Goal: Transaction & Acquisition: Book appointment/travel/reservation

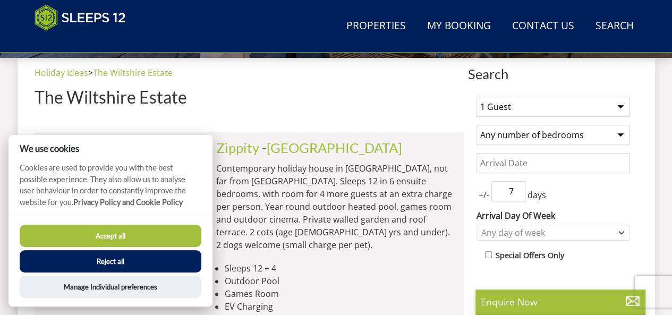
scroll to position [399, 0]
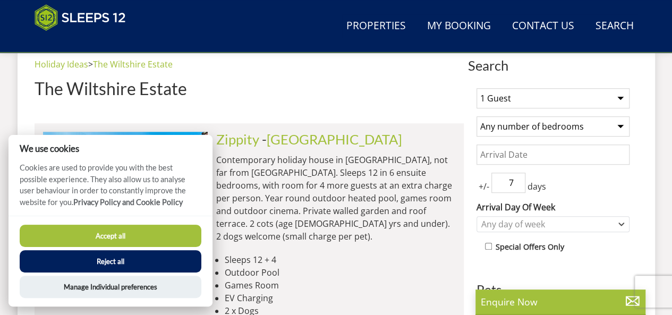
drag, startPoint x: 0, startPoint y: 0, endPoint x: 680, endPoint y: 117, distance: 689.8
click at [124, 230] on button "Accept all" at bounding box center [111, 236] width 182 height 22
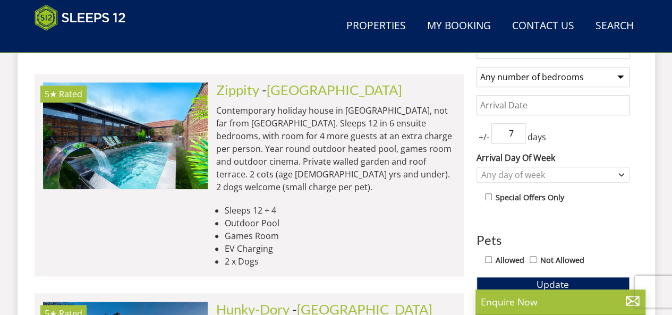
scroll to position [445, 0]
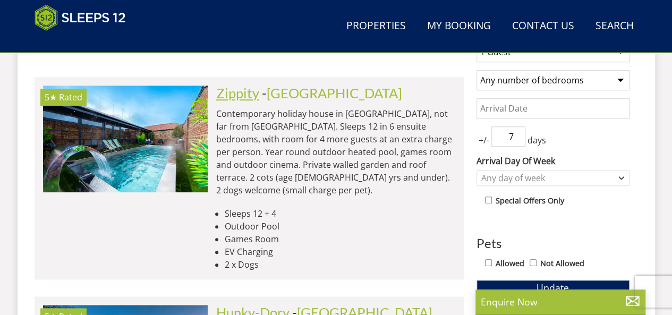
click at [248, 90] on link "Zippity" at bounding box center [237, 93] width 43 height 16
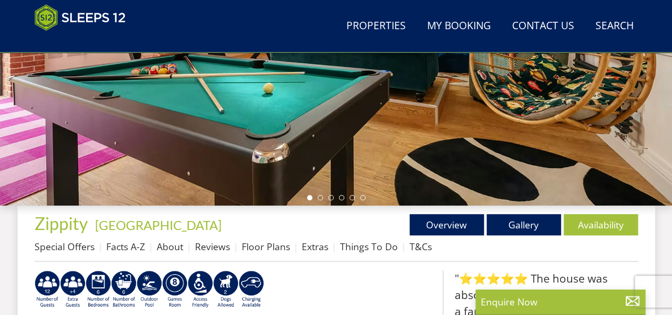
scroll to position [271, 0]
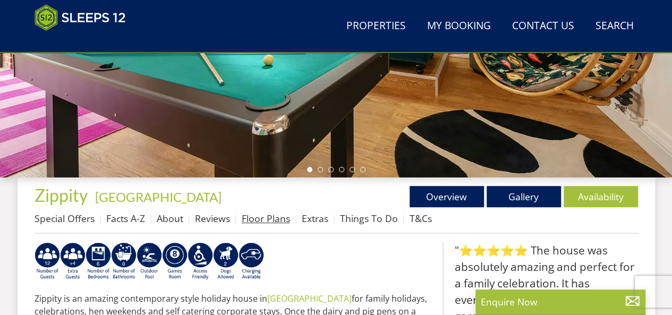
click at [265, 221] on link "Floor Plans" at bounding box center [266, 218] width 48 height 13
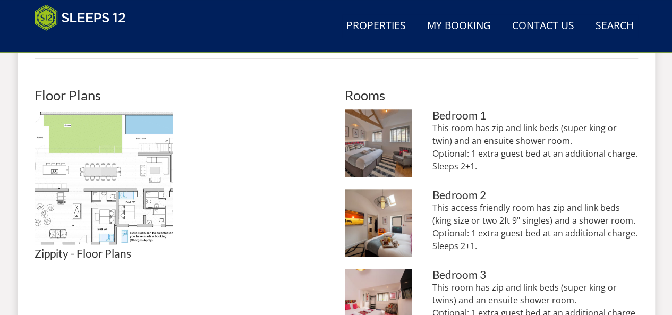
scroll to position [468, 0]
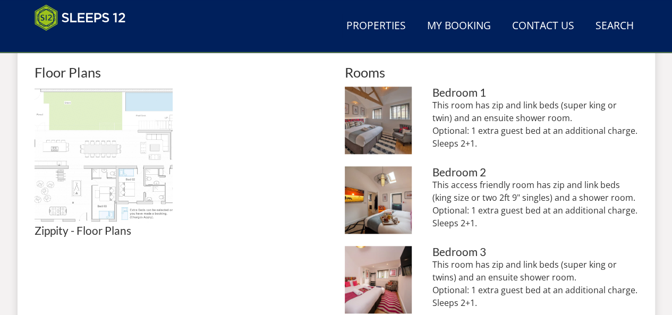
click at [92, 169] on img at bounding box center [104, 156] width 138 height 138
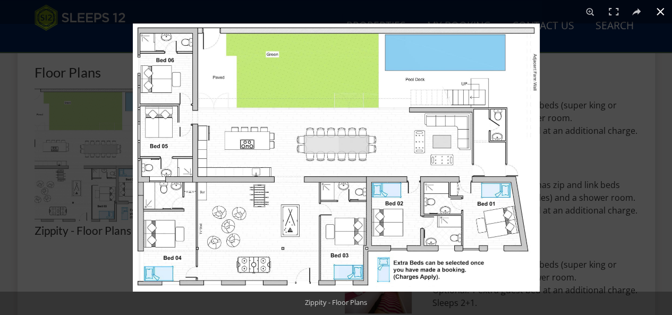
click at [595, 78] on div at bounding box center [469, 180] width 672 height 315
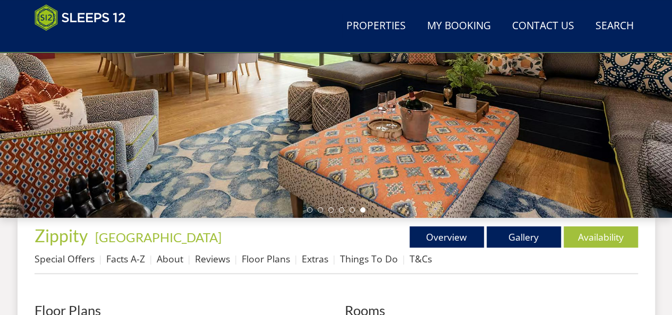
scroll to position [274, 0]
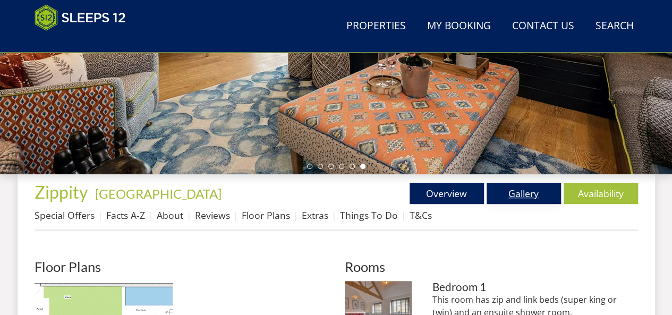
click at [517, 191] on link "Gallery" at bounding box center [524, 193] width 74 height 21
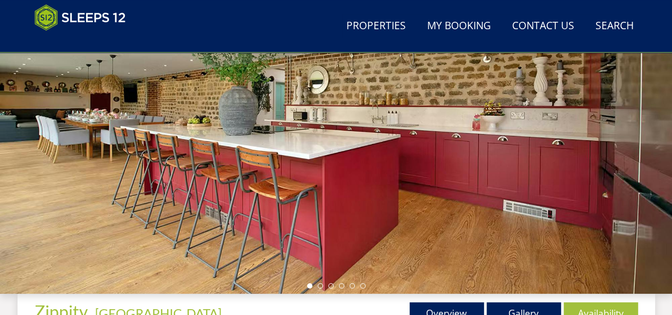
scroll to position [152, 0]
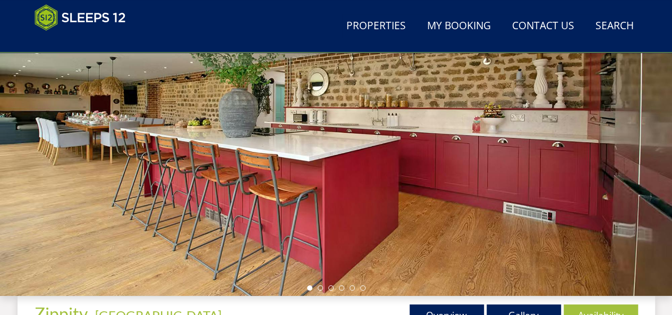
drag, startPoint x: 452, startPoint y: 209, endPoint x: 387, endPoint y: 214, distance: 65.0
click at [383, 216] on div at bounding box center [336, 110] width 672 height 372
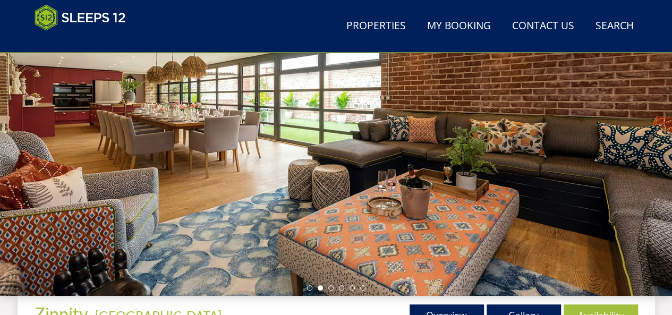
click at [581, 179] on div at bounding box center [336, 110] width 672 height 372
click at [643, 185] on div at bounding box center [336, 110] width 672 height 372
click at [556, 187] on div at bounding box center [336, 110] width 672 height 372
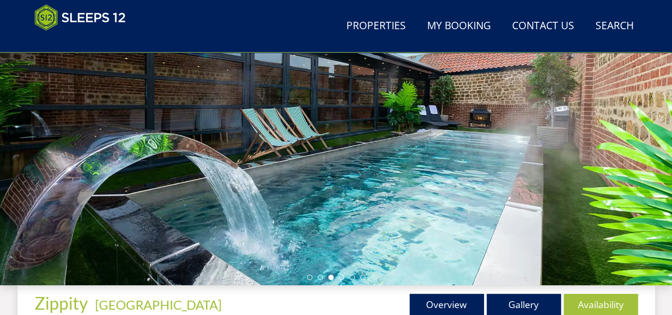
scroll to position [160, 0]
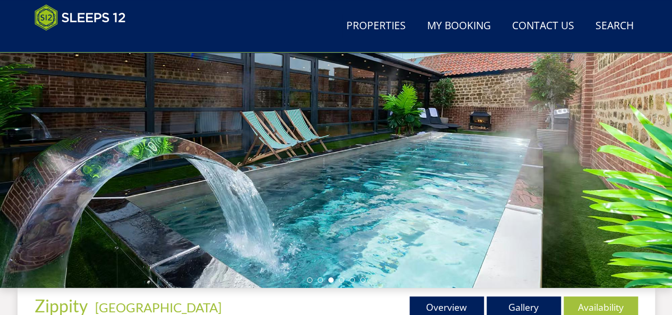
click at [521, 149] on div at bounding box center [336, 102] width 672 height 372
click at [547, 168] on div at bounding box center [336, 102] width 672 height 372
click at [484, 215] on div at bounding box center [336, 102] width 672 height 372
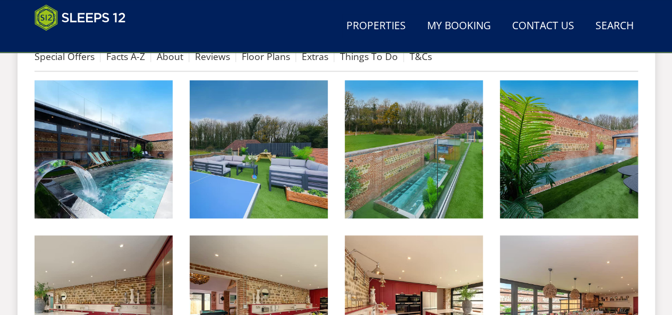
scroll to position [421, 0]
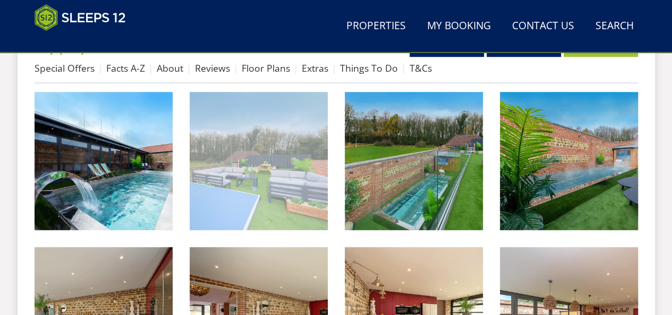
click at [241, 164] on img at bounding box center [259, 161] width 138 height 138
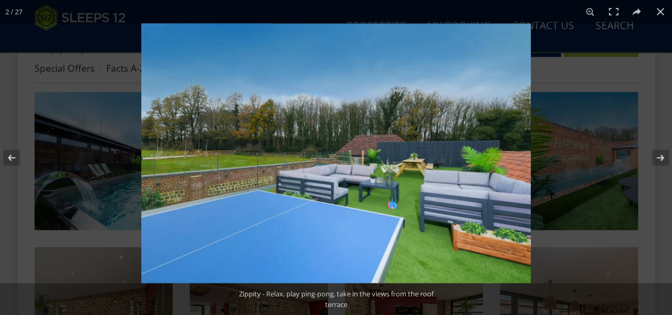
click at [285, 172] on img at bounding box center [336, 153] width 390 height 260
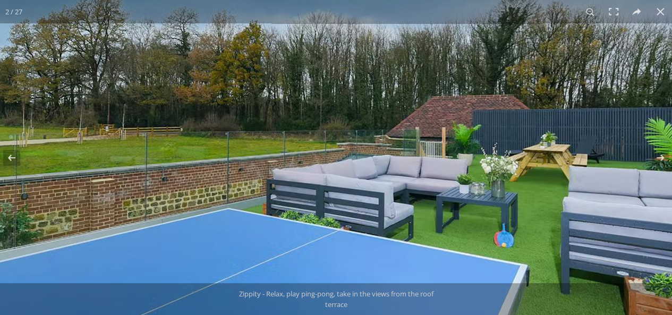
scroll to position [798, 0]
click at [229, 182] on img at bounding box center [388, 133] width 797 height 532
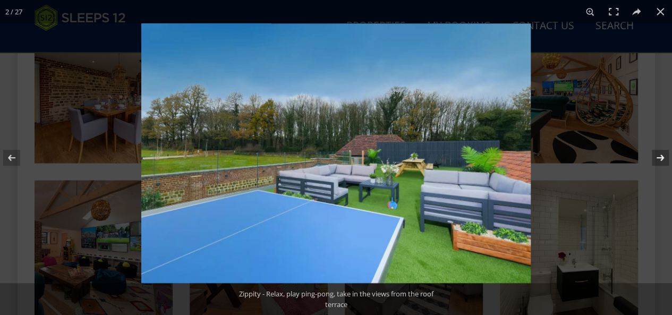
click at [661, 155] on button at bounding box center [653, 157] width 37 height 53
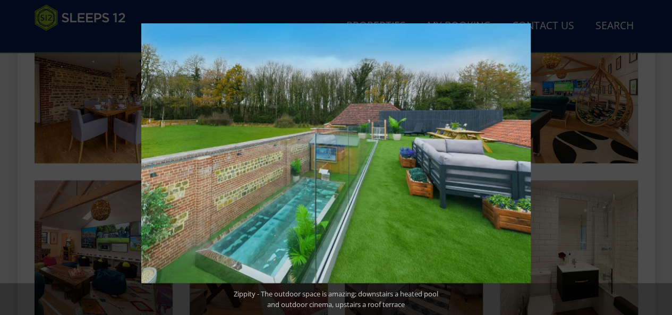
click at [661, 155] on button at bounding box center [653, 157] width 37 height 53
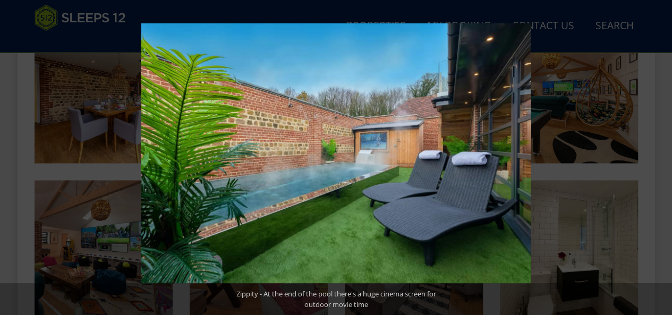
click at [661, 155] on button at bounding box center [653, 157] width 37 height 53
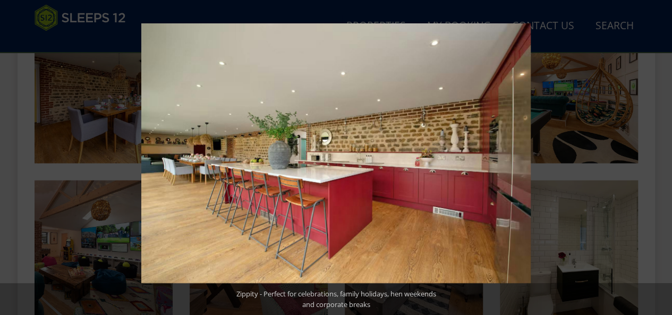
click at [661, 155] on button at bounding box center [653, 157] width 37 height 53
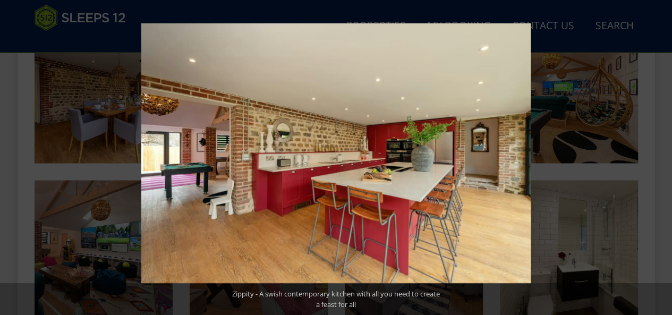
click at [661, 155] on button at bounding box center [653, 157] width 37 height 53
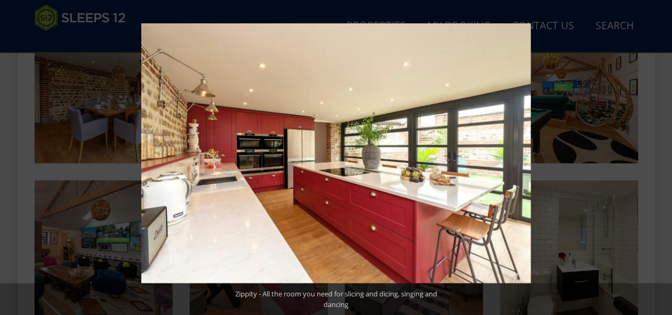
click at [661, 155] on button at bounding box center [653, 157] width 37 height 53
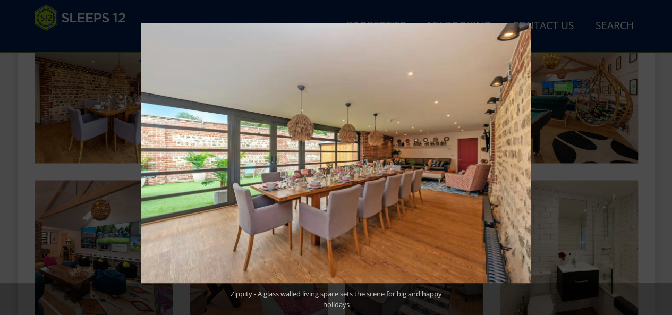
click at [661, 155] on button at bounding box center [653, 157] width 37 height 53
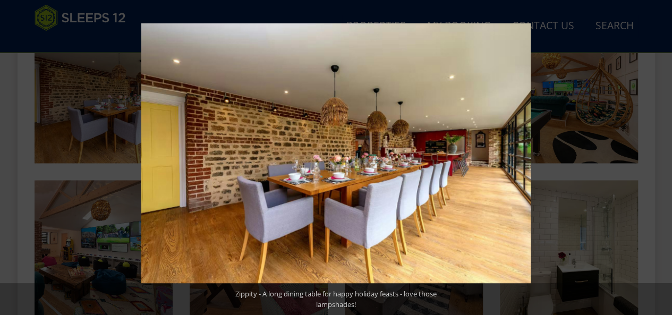
click at [661, 155] on button at bounding box center [653, 157] width 37 height 53
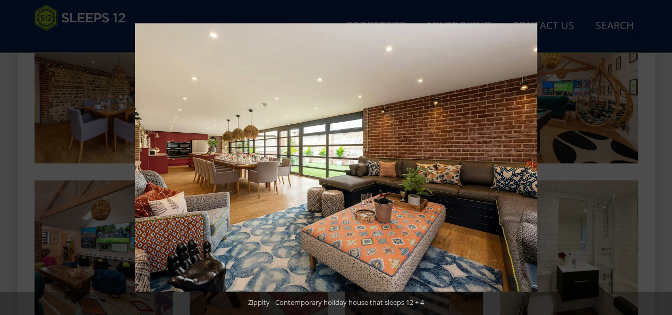
click at [661, 155] on button at bounding box center [653, 157] width 37 height 53
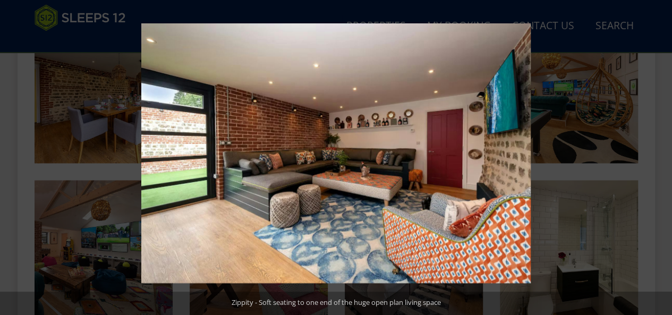
click at [661, 155] on button at bounding box center [653, 157] width 37 height 53
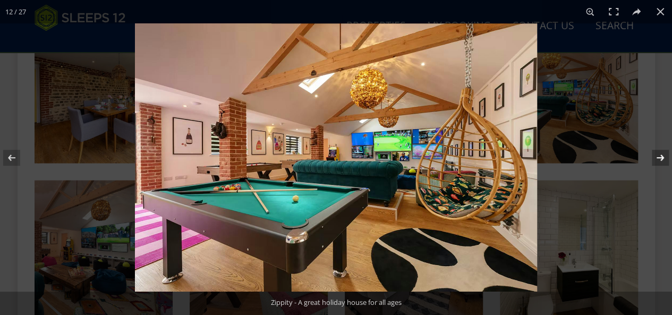
click at [661, 158] on button at bounding box center [653, 157] width 37 height 53
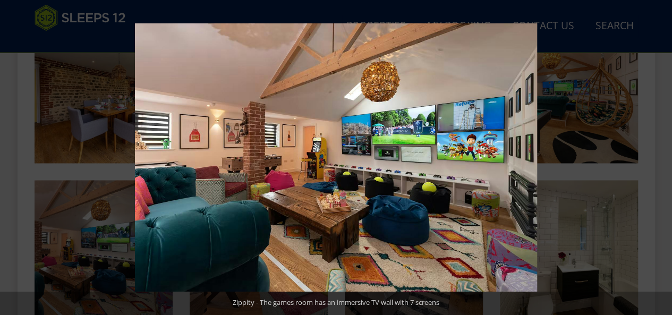
click at [661, 158] on button at bounding box center [653, 157] width 37 height 53
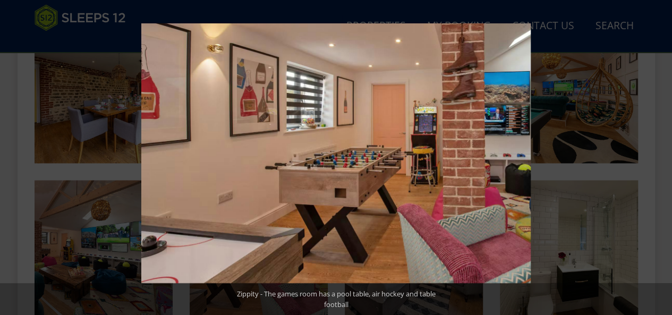
click at [661, 158] on button at bounding box center [653, 157] width 37 height 53
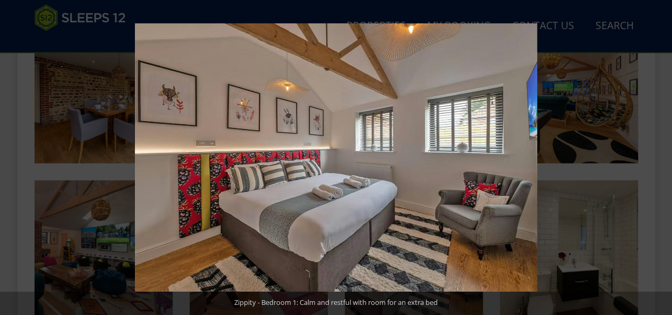
click at [661, 158] on button at bounding box center [653, 157] width 37 height 53
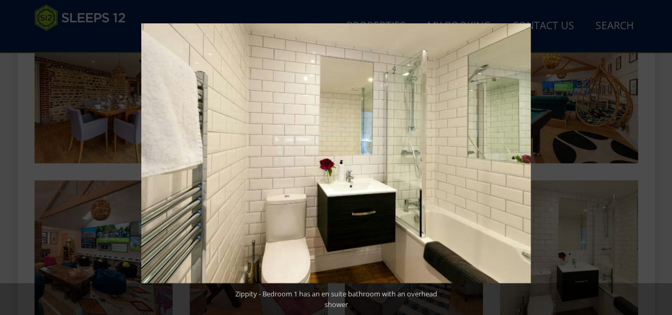
click at [661, 158] on button at bounding box center [653, 157] width 37 height 53
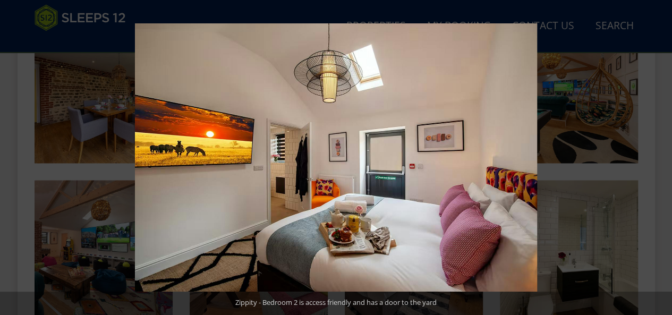
click at [661, 158] on button at bounding box center [653, 157] width 37 height 53
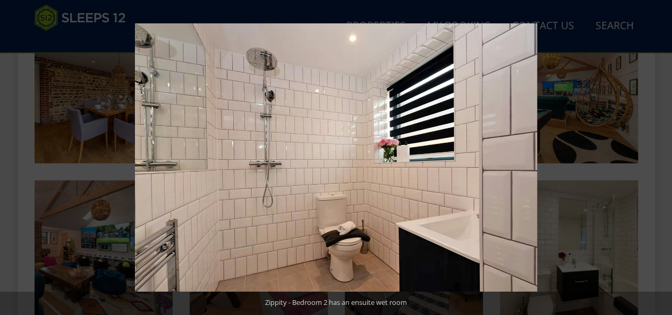
click at [661, 158] on button at bounding box center [653, 157] width 37 height 53
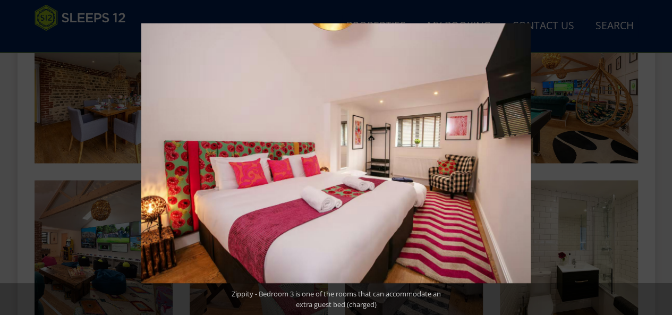
click at [661, 158] on button at bounding box center [653, 157] width 37 height 53
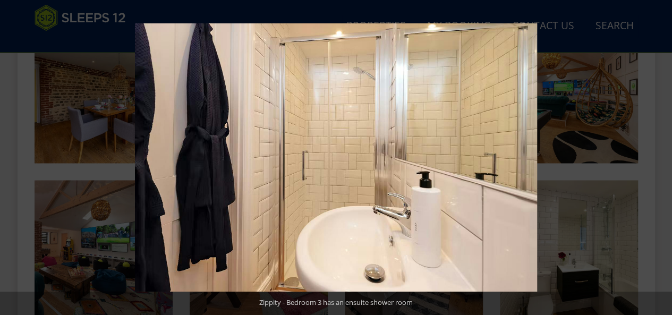
click at [661, 158] on button at bounding box center [653, 157] width 37 height 53
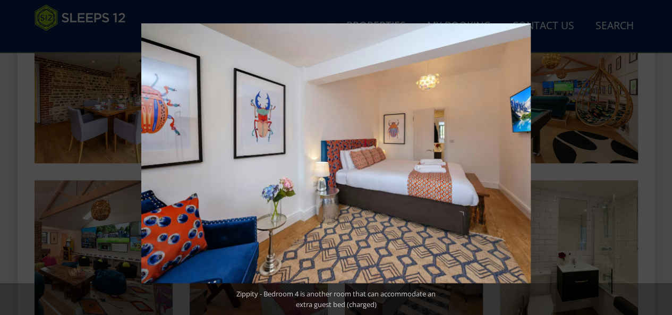
click at [661, 158] on button at bounding box center [653, 157] width 37 height 53
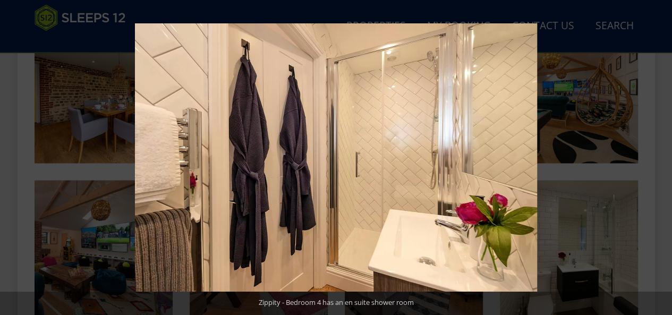
click at [661, 158] on button at bounding box center [653, 157] width 37 height 53
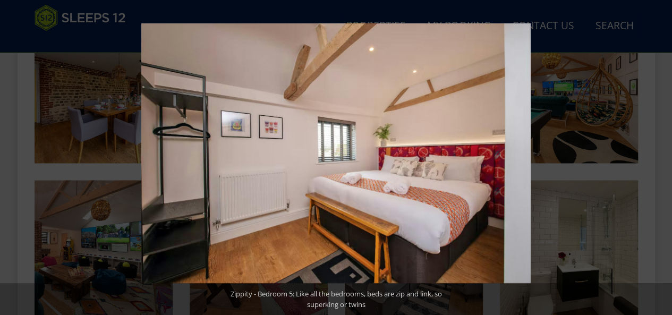
click at [661, 158] on button at bounding box center [653, 157] width 37 height 53
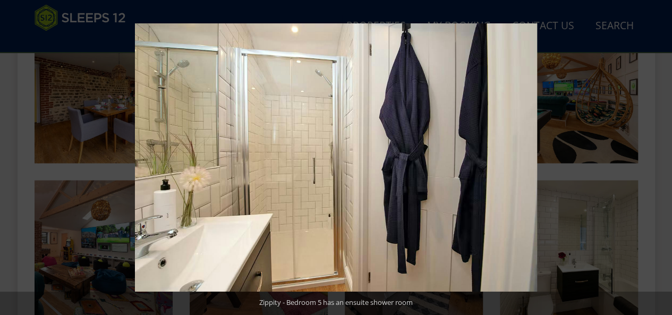
click at [661, 158] on button at bounding box center [653, 157] width 37 height 53
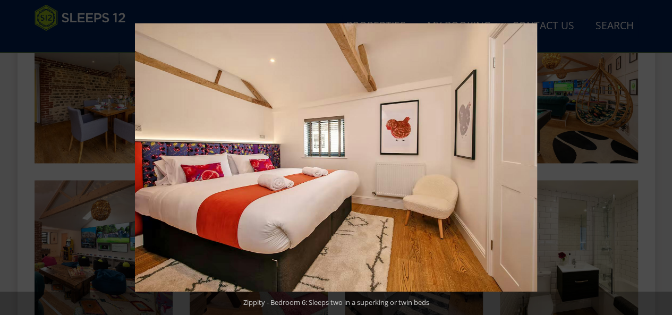
click at [661, 158] on button at bounding box center [653, 157] width 37 height 53
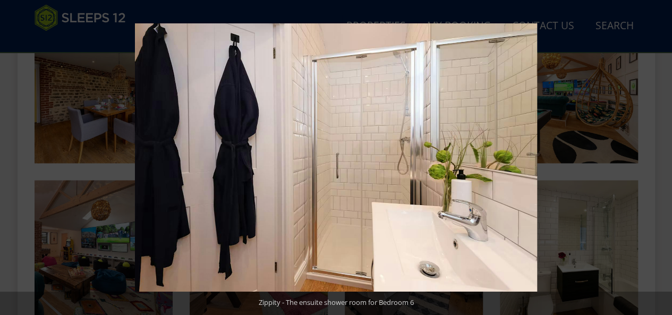
click at [661, 158] on button at bounding box center [653, 157] width 37 height 53
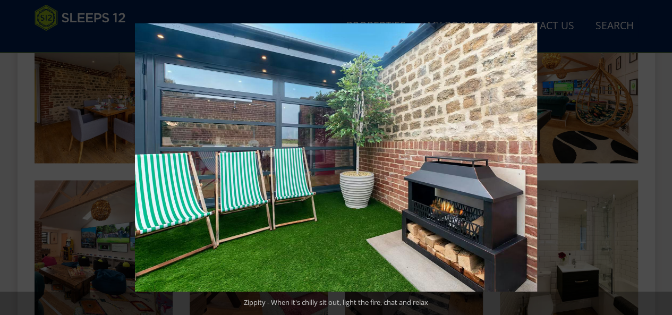
click at [659, 156] on button at bounding box center [653, 157] width 37 height 53
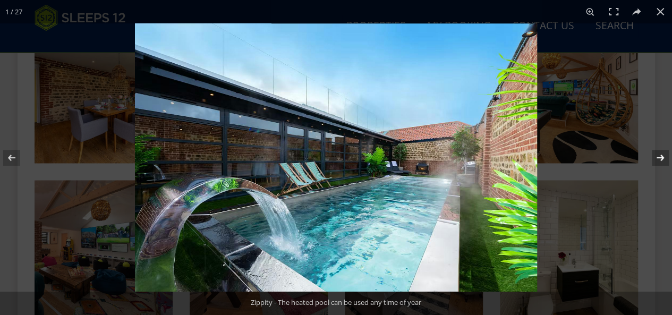
click at [659, 156] on button at bounding box center [653, 157] width 37 height 53
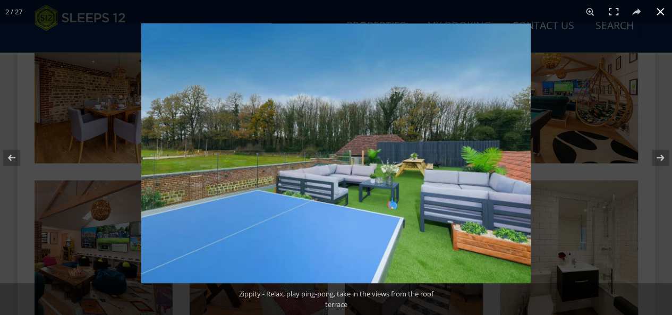
click at [664, 9] on button at bounding box center [660, 11] width 23 height 23
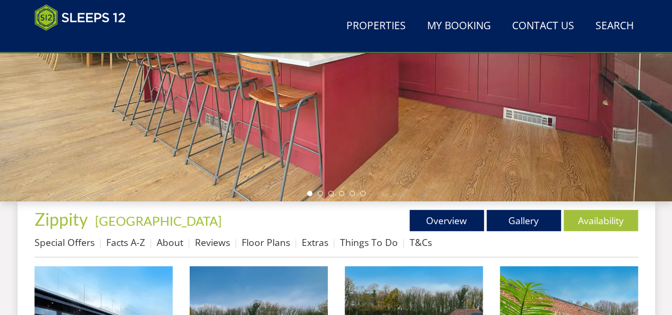
scroll to position [200, 0]
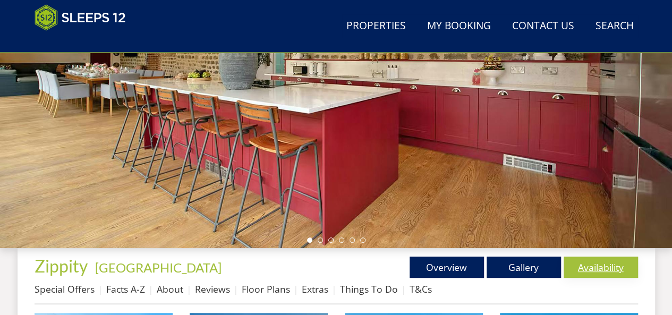
click at [597, 268] on link "Availability" at bounding box center [601, 267] width 74 height 21
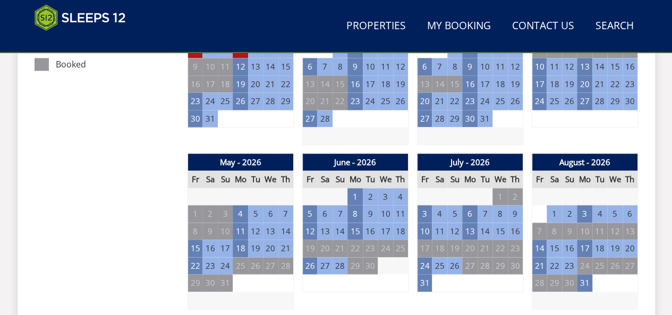
scroll to position [694, 0]
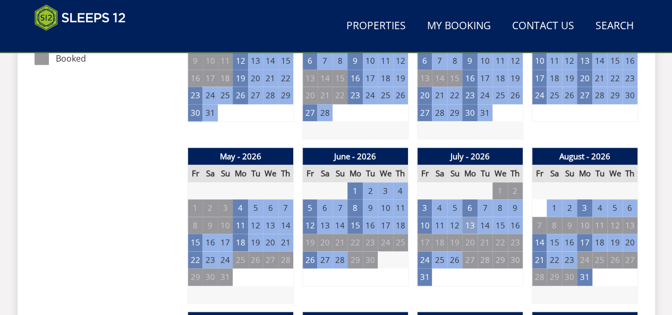
click at [472, 223] on td "13" at bounding box center [469, 226] width 15 height 18
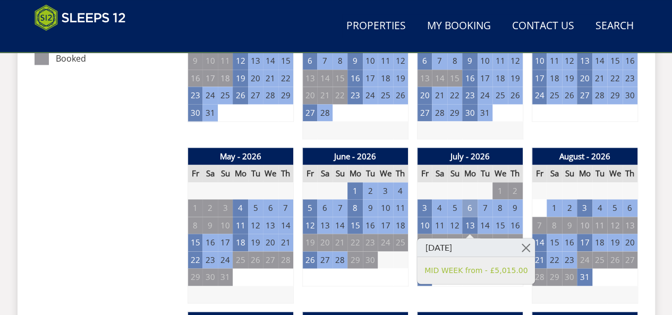
click at [469, 207] on td "6" at bounding box center [469, 208] width 15 height 18
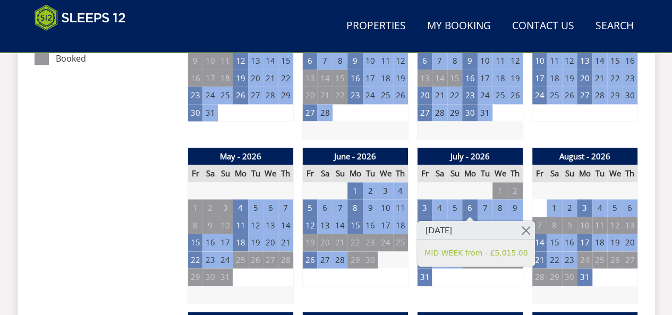
click at [517, 228] on link at bounding box center [526, 230] width 19 height 19
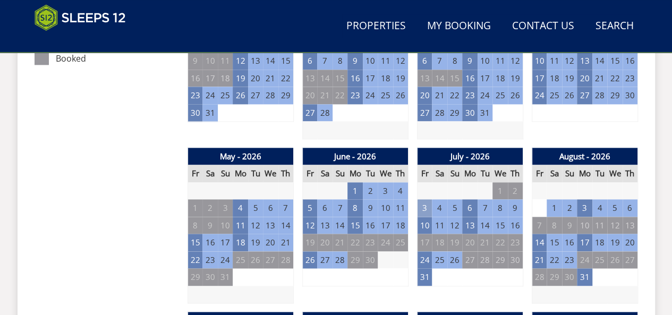
click at [424, 207] on td "3" at bounding box center [424, 208] width 15 height 18
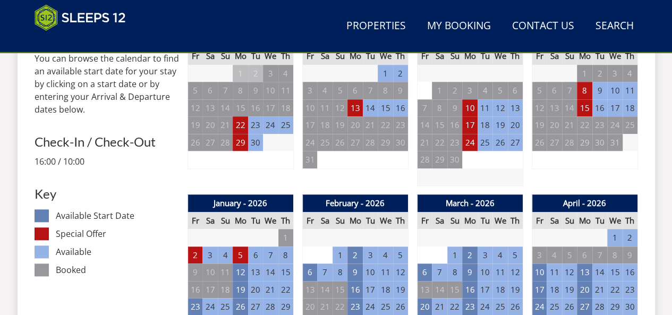
scroll to position [554, 0]
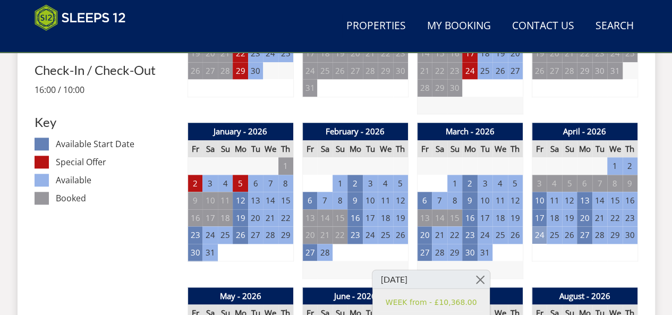
click at [541, 234] on td "24" at bounding box center [539, 235] width 15 height 18
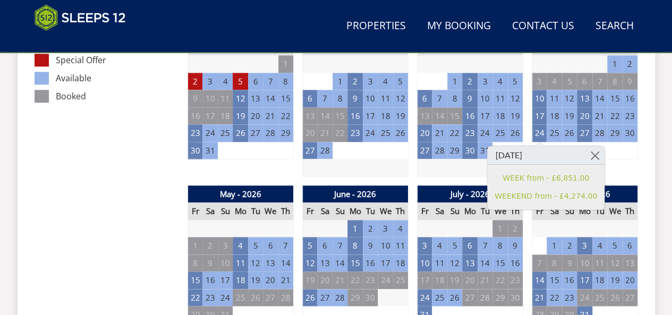
scroll to position [703, 0]
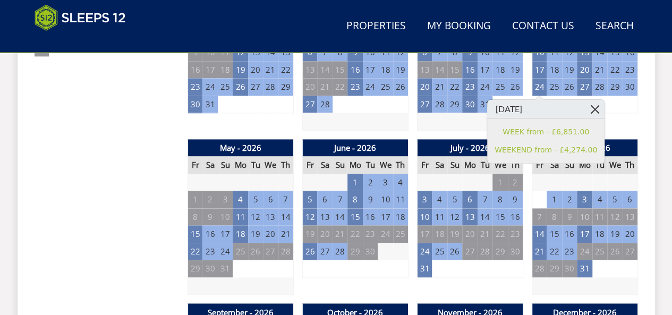
click at [586, 109] on link at bounding box center [595, 109] width 19 height 19
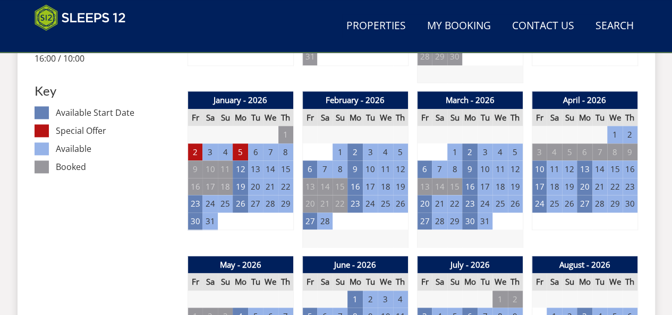
scroll to position [580, 0]
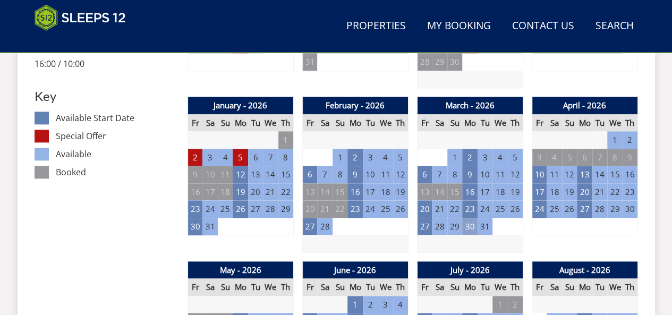
click at [470, 227] on td "30" at bounding box center [469, 227] width 15 height 18
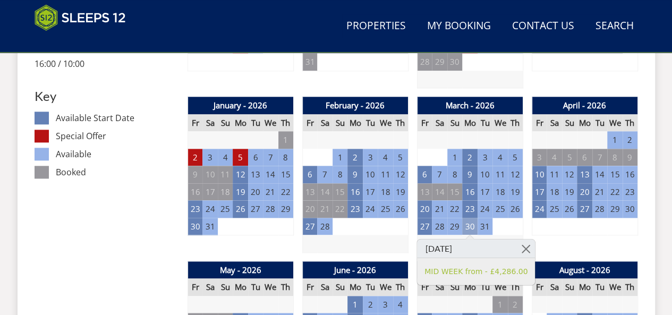
click at [470, 227] on td "30" at bounding box center [469, 227] width 15 height 18
click at [421, 227] on td "27" at bounding box center [424, 227] width 15 height 18
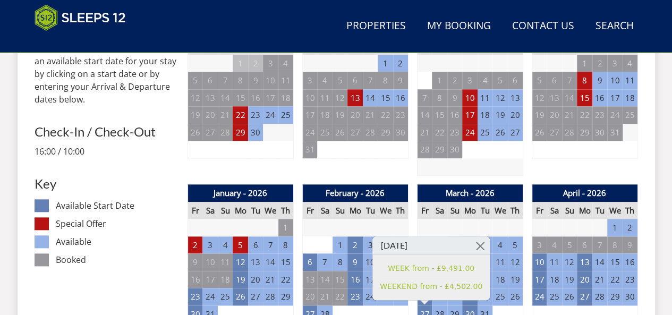
scroll to position [527, 0]
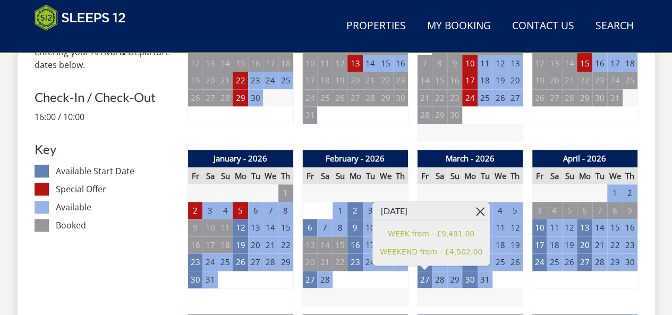
click at [471, 210] on link at bounding box center [480, 211] width 19 height 19
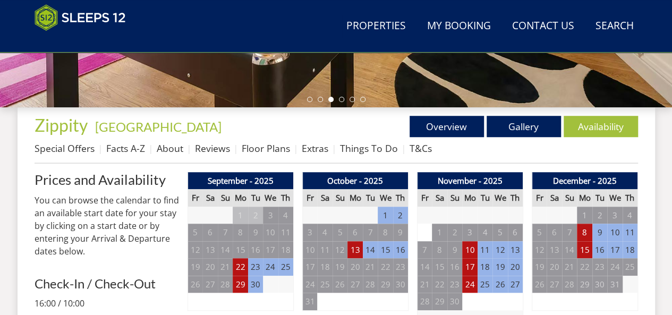
scroll to position [338, 0]
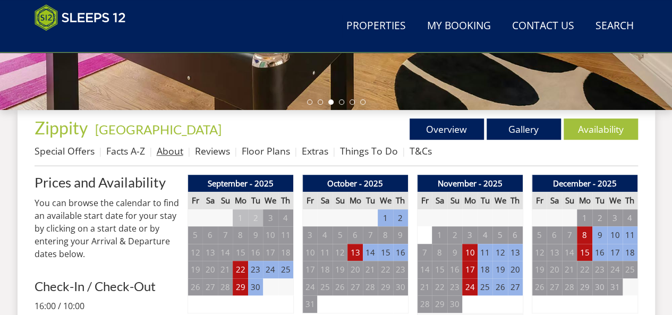
click at [163, 149] on link "About" at bounding box center [170, 151] width 27 height 13
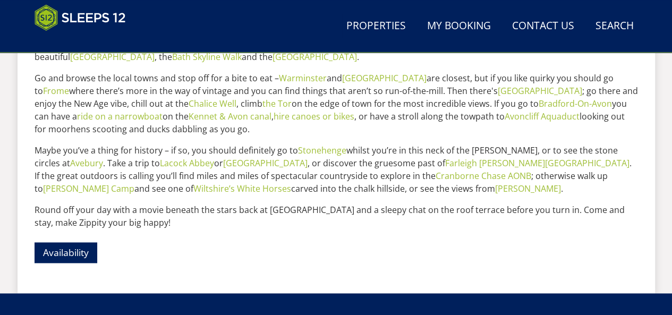
scroll to position [602, 0]
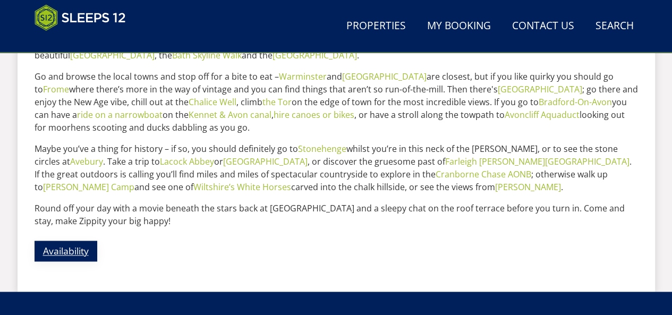
click at [53, 241] on link "Availability" at bounding box center [66, 251] width 63 height 21
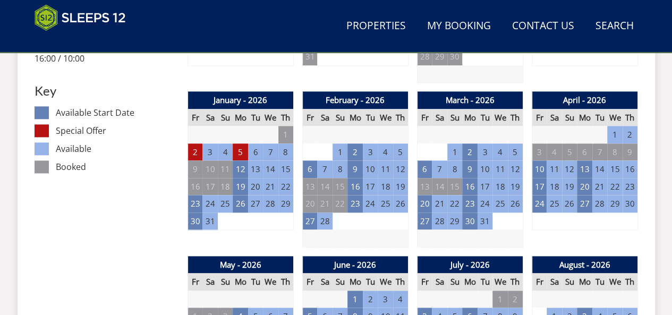
scroll to position [614, 0]
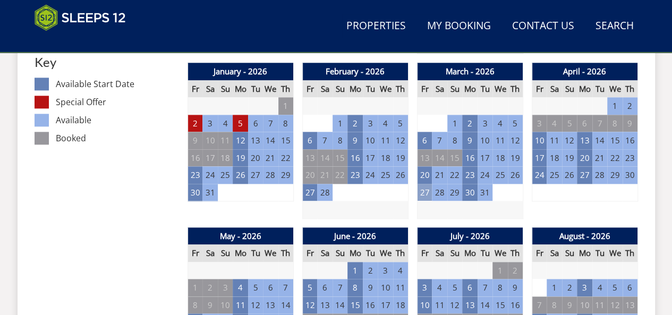
click at [424, 190] on td "27" at bounding box center [424, 193] width 15 height 18
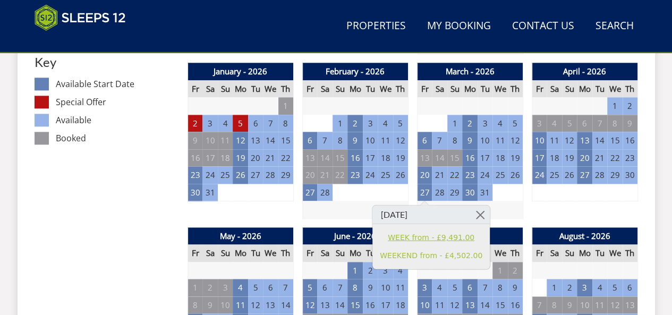
click at [408, 239] on link "WEEK from - £9,491.00" at bounding box center [431, 237] width 103 height 11
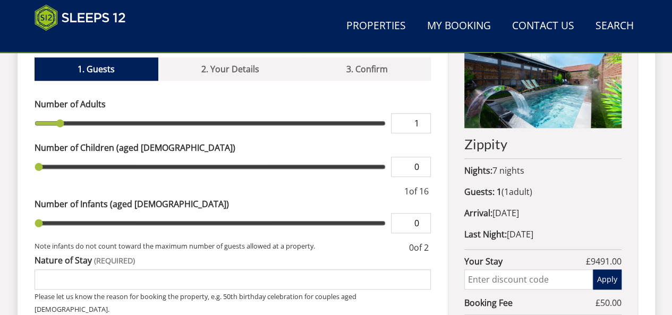
scroll to position [459, 0]
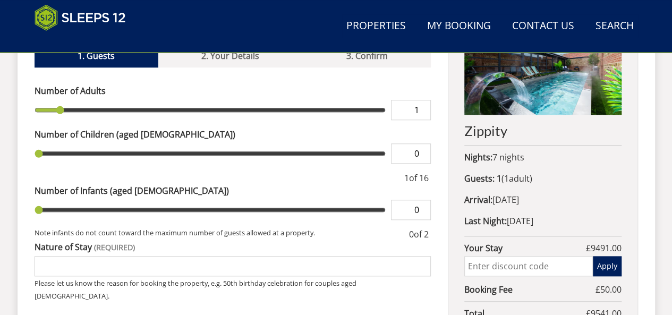
click at [418, 100] on input "1" at bounding box center [411, 110] width 40 height 20
type input "2"
click at [424, 100] on input "2" at bounding box center [411, 110] width 40 height 20
type input "2"
type input "3"
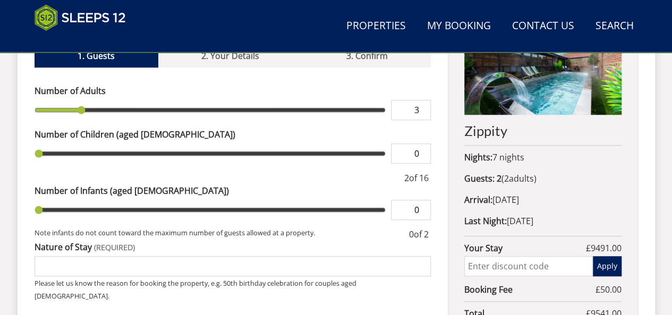
click at [424, 100] on input "3" at bounding box center [411, 110] width 40 height 20
type input "3"
type input "4"
click at [424, 100] on input "4" at bounding box center [411, 110] width 40 height 20
type input "4"
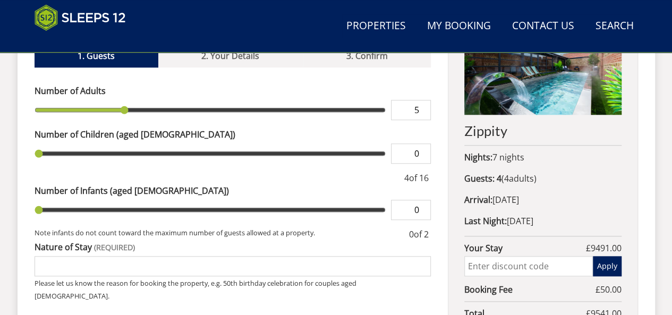
type input "5"
click at [424, 100] on input "5" at bounding box center [411, 110] width 40 height 20
type input "5"
type input "6"
click at [424, 100] on input "6" at bounding box center [411, 110] width 40 height 20
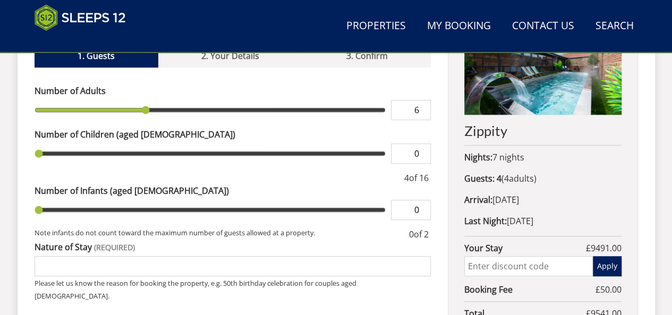
type input "6"
type input "7"
click at [424, 100] on input "7" at bounding box center [411, 110] width 40 height 20
type input "7"
type input "8"
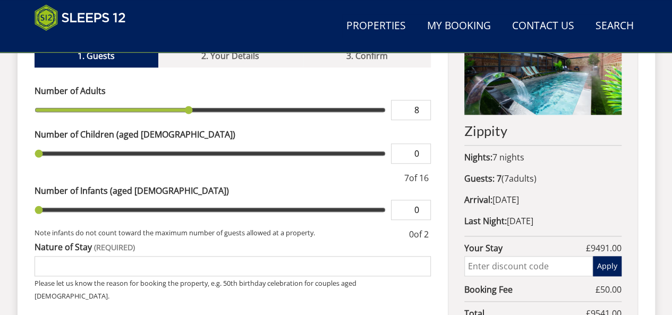
click at [424, 100] on input "8" at bounding box center [411, 110] width 40 height 20
type input "8"
type input "9"
click at [424, 100] on input "9" at bounding box center [411, 110] width 40 height 20
type input "9"
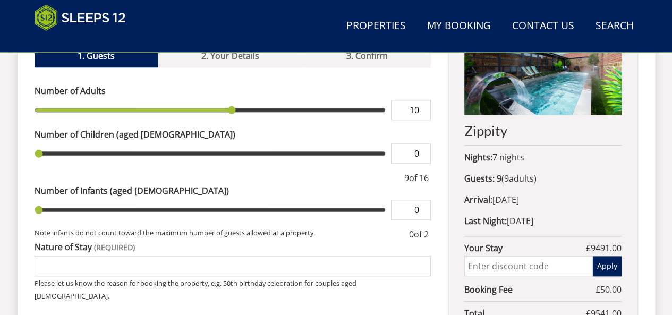
type input "10"
click at [424, 100] on input "10" at bounding box center [411, 110] width 40 height 20
type input "10"
click at [425, 143] on input "0" at bounding box center [411, 153] width 40 height 20
type input "1"
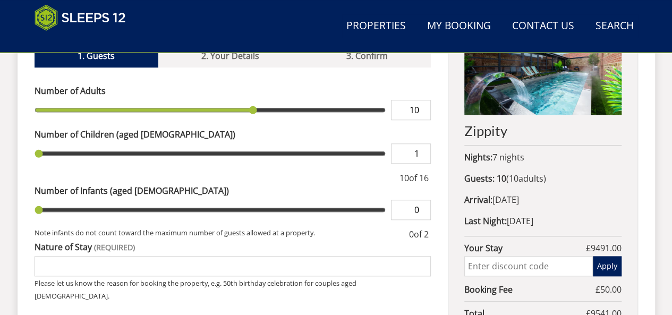
click at [423, 143] on input "1" at bounding box center [411, 153] width 40 height 20
type input "1"
type input "2"
click at [423, 143] on input "2" at bounding box center [411, 153] width 40 height 20
type input "2"
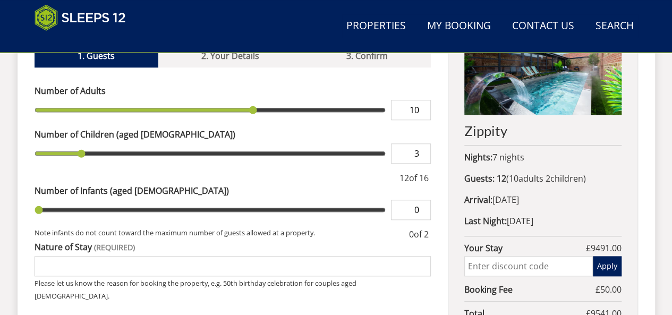
type input "3"
click at [423, 143] on input "3" at bounding box center [411, 153] width 40 height 20
type input "3"
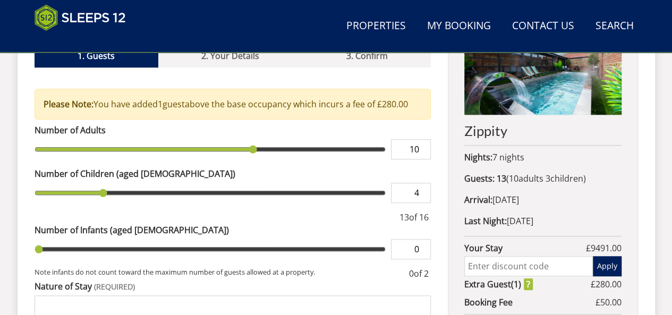
type input "4"
click at [423, 183] on input "4" at bounding box center [411, 193] width 40 height 20
type input "4"
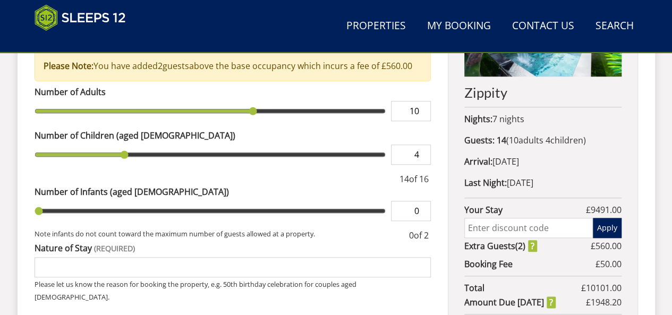
scroll to position [489, 0]
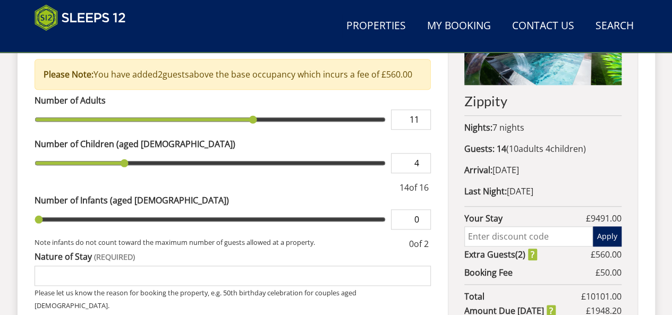
type input "11"
click at [423, 109] on input "11" at bounding box center [411, 119] width 40 height 20
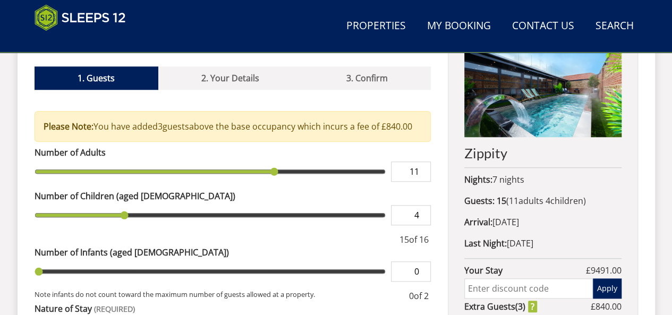
scroll to position [438, 0]
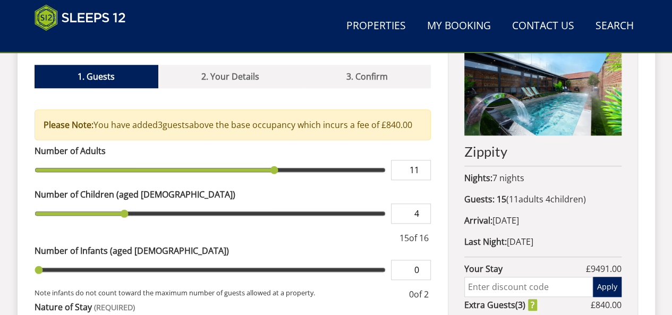
type input "10"
type input "11"
drag, startPoint x: 274, startPoint y: 154, endPoint x: 268, endPoint y: 151, distance: 5.7
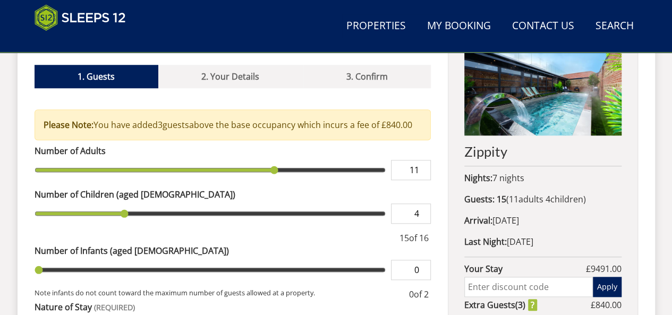
click at [268, 160] on input "range" at bounding box center [211, 170] width 352 height 20
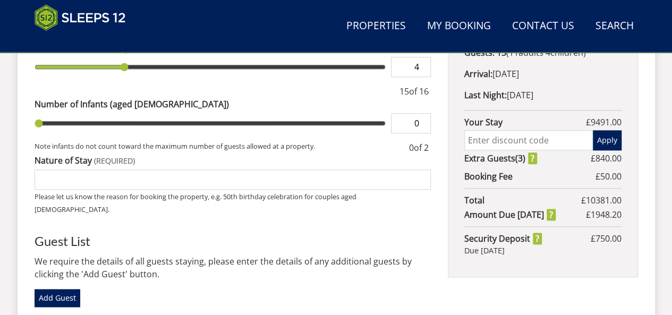
scroll to position [587, 0]
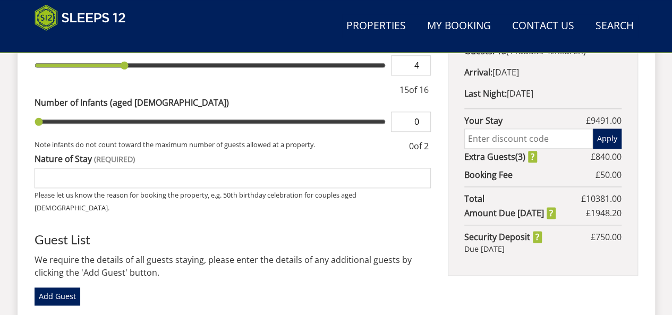
click at [60, 168] on input "Nature of Stay" at bounding box center [233, 178] width 397 height 20
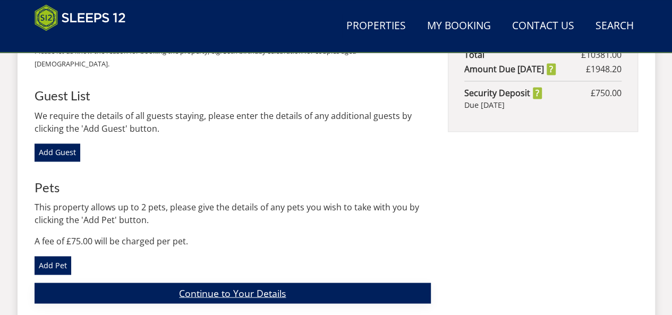
scroll to position [734, 0]
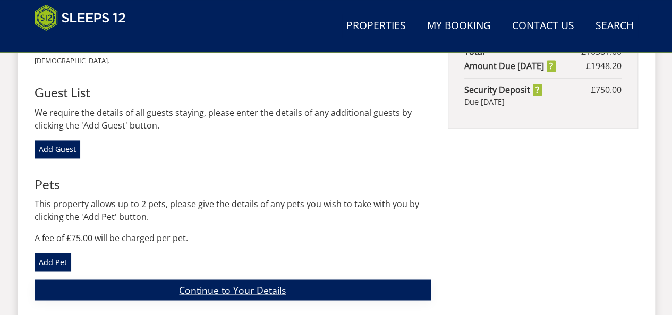
type input "3 x 40th birthdays & 1 x 70th birthday"
click at [205, 280] on link "Continue to Your Details" at bounding box center [233, 290] width 397 height 21
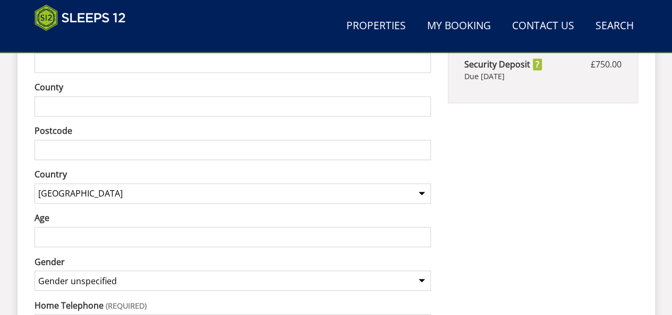
scroll to position [285, 0]
